Goal: Check status

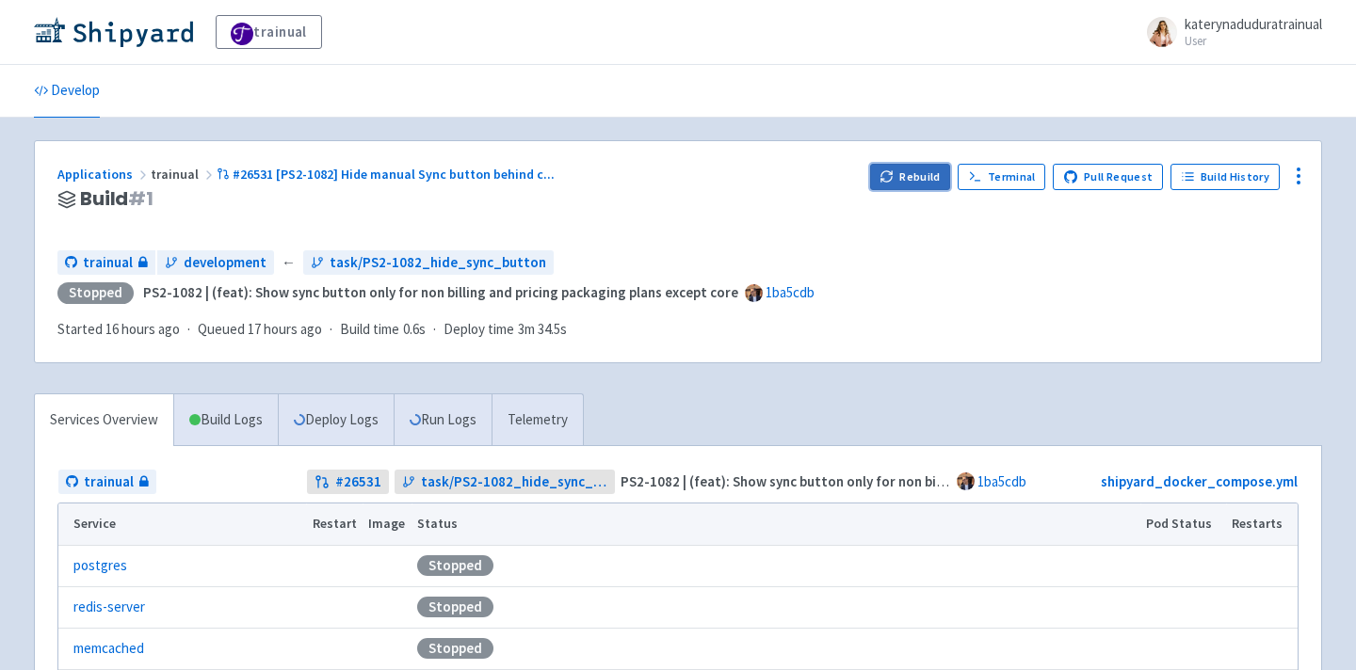
click at [922, 167] on button "Rebuild" at bounding box center [910, 177] width 81 height 26
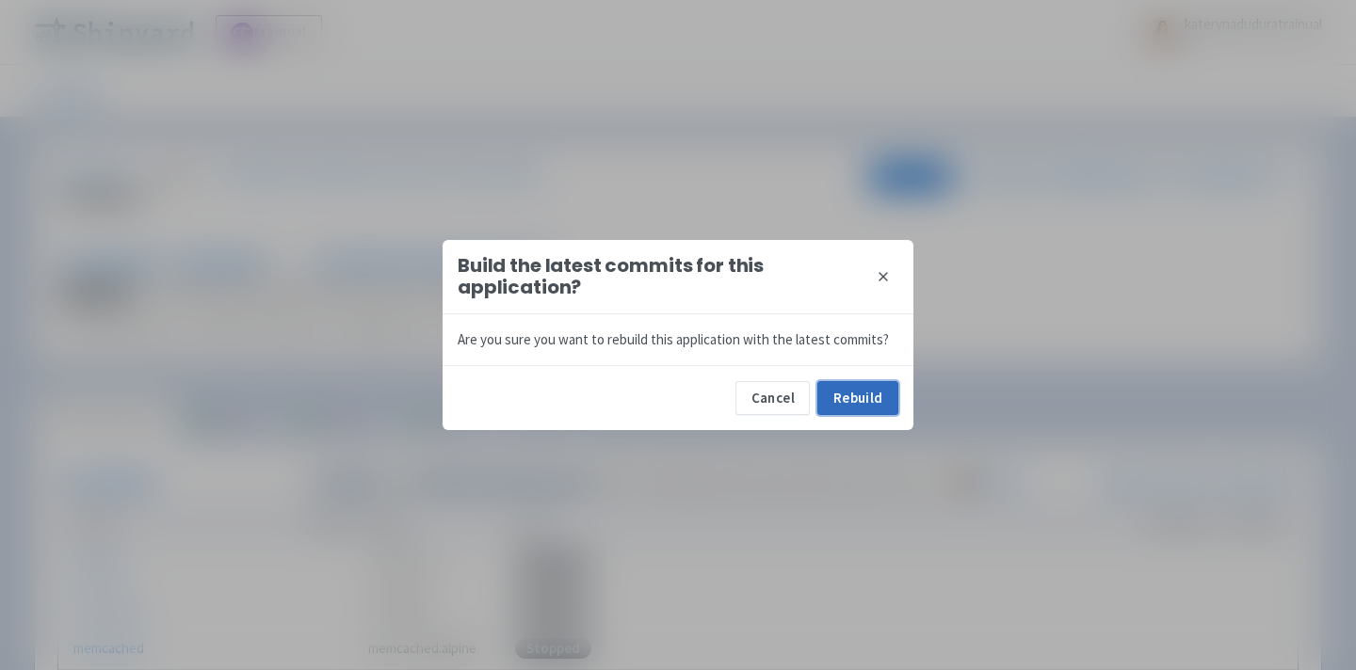
click at [853, 386] on button "Rebuild" at bounding box center [857, 398] width 81 height 34
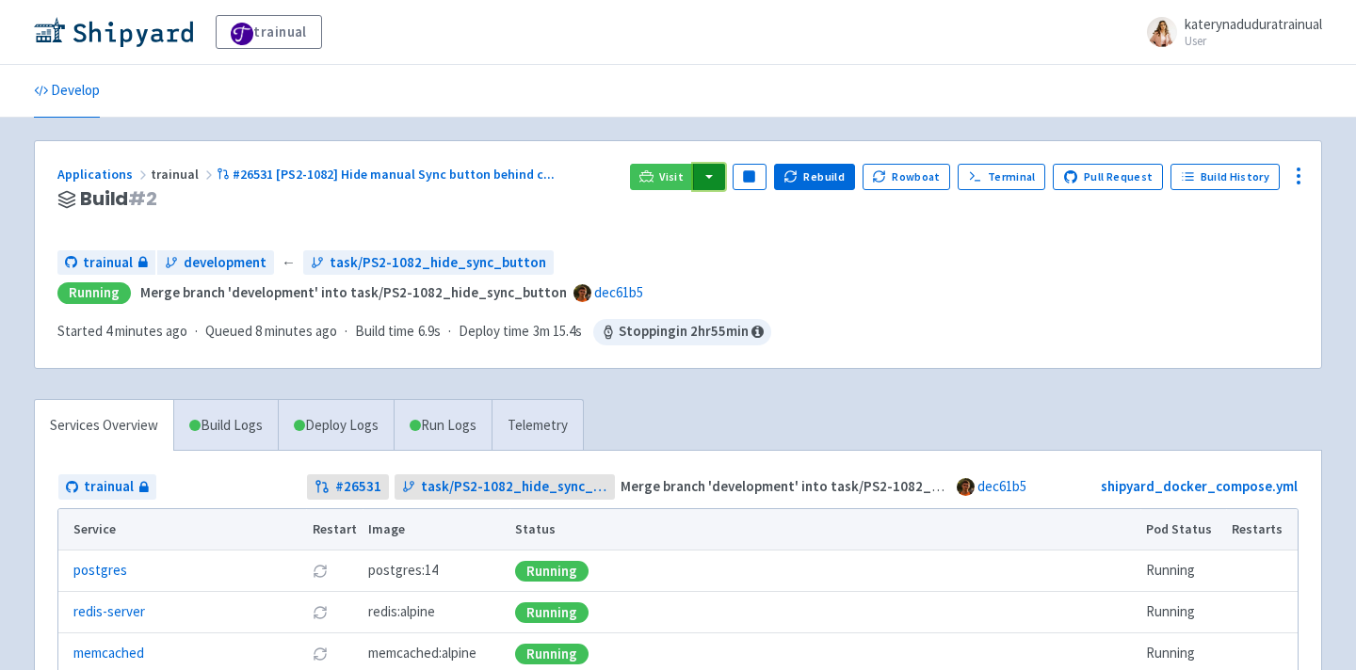
click at [720, 169] on button "button" at bounding box center [709, 177] width 32 height 26
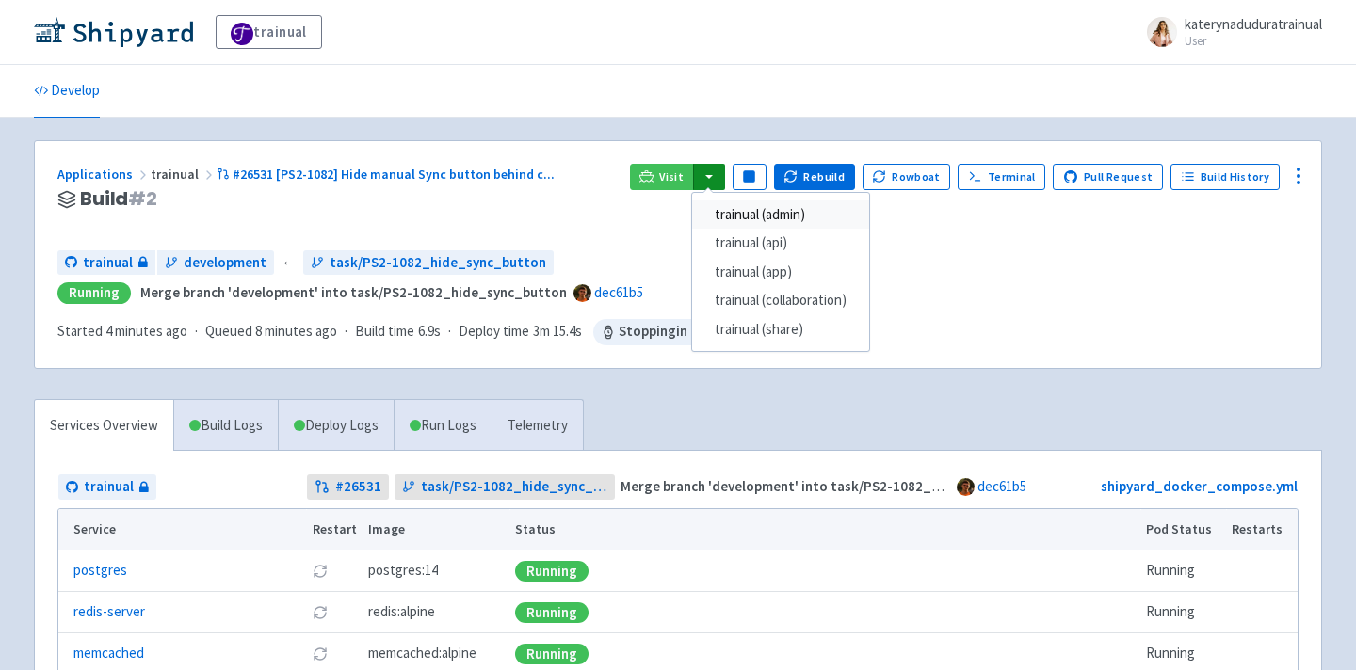
click at [758, 215] on link "trainual (admin)" at bounding box center [780, 215] width 177 height 29
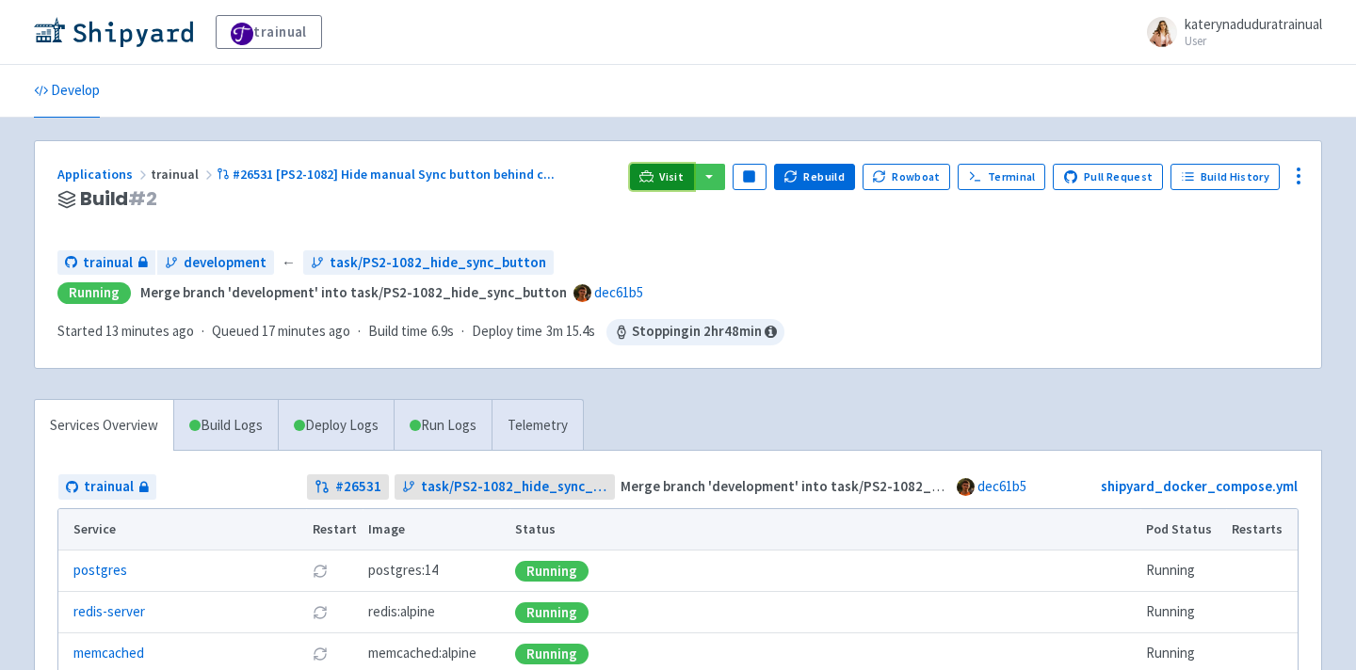
click at [671, 175] on link "Visit" at bounding box center [662, 177] width 64 height 26
